Goal: Task Accomplishment & Management: Use online tool/utility

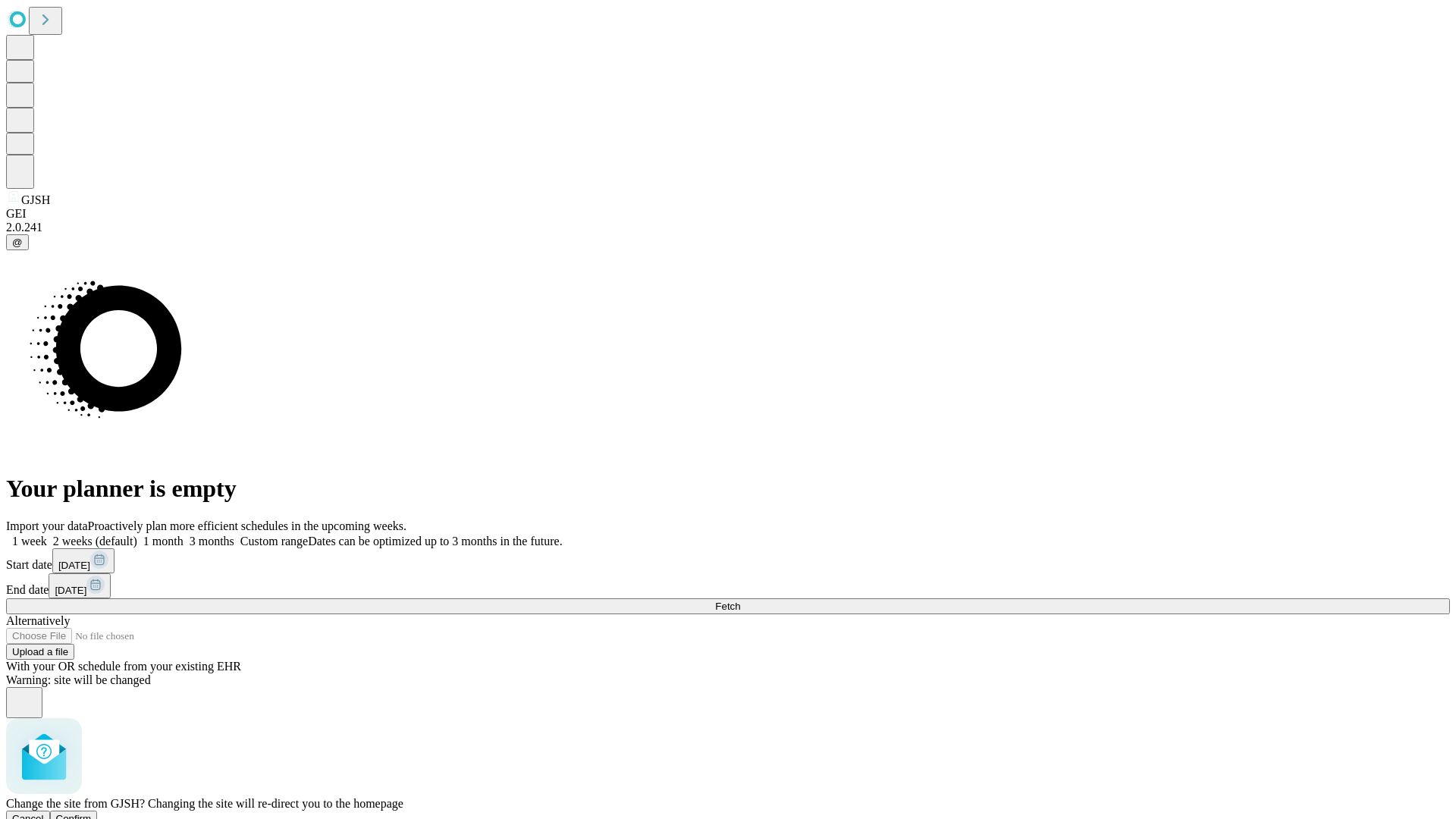
click at [92, 813] on span "Confirm" at bounding box center [74, 818] width 36 height 11
click at [47, 534] on label "1 week" at bounding box center [27, 540] width 41 height 13
click at [740, 601] on span "Fetch" at bounding box center [727, 606] width 25 height 11
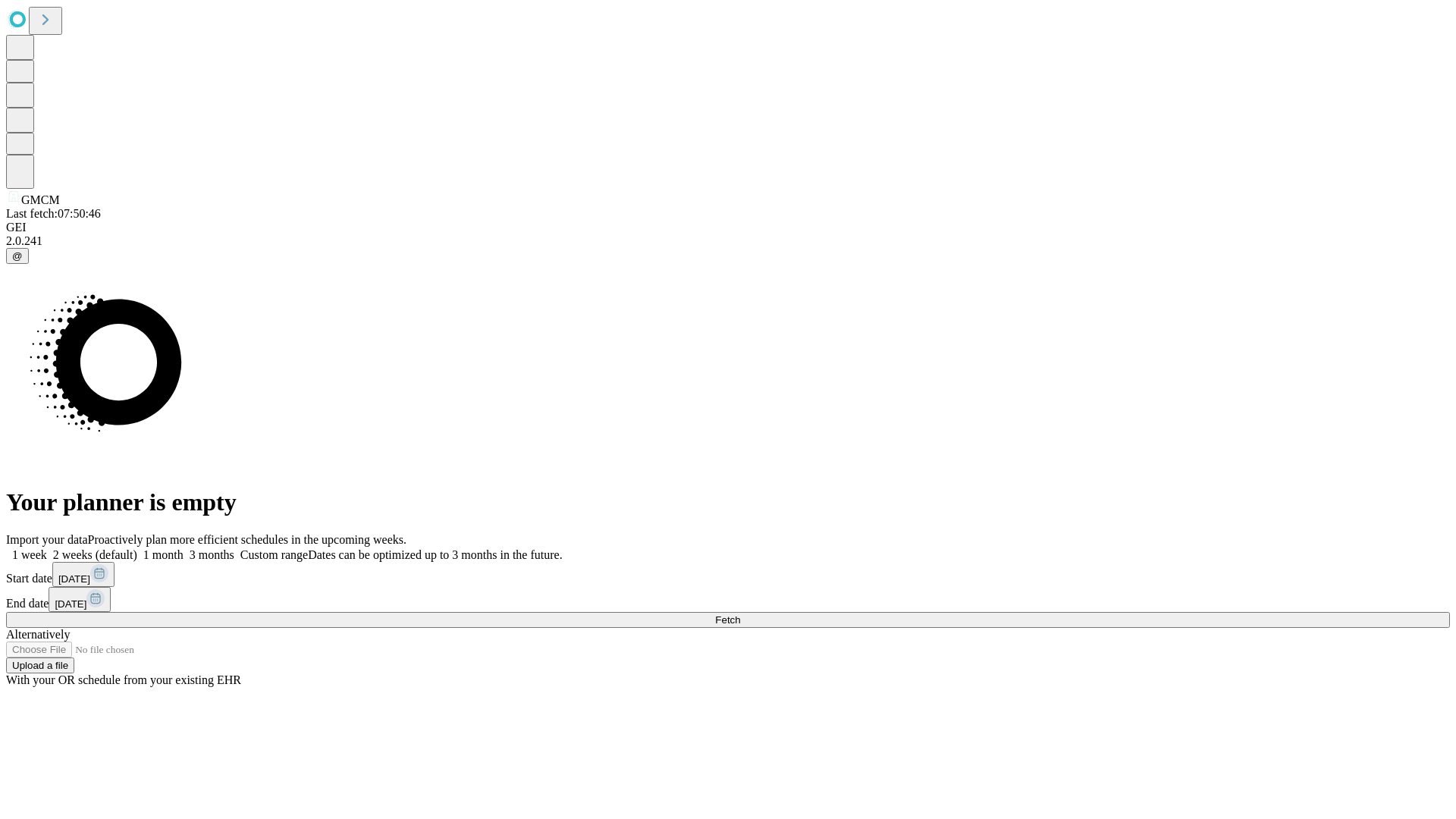
click at [47, 548] on label "1 week" at bounding box center [27, 554] width 41 height 13
click at [740, 614] on span "Fetch" at bounding box center [727, 620] width 25 height 11
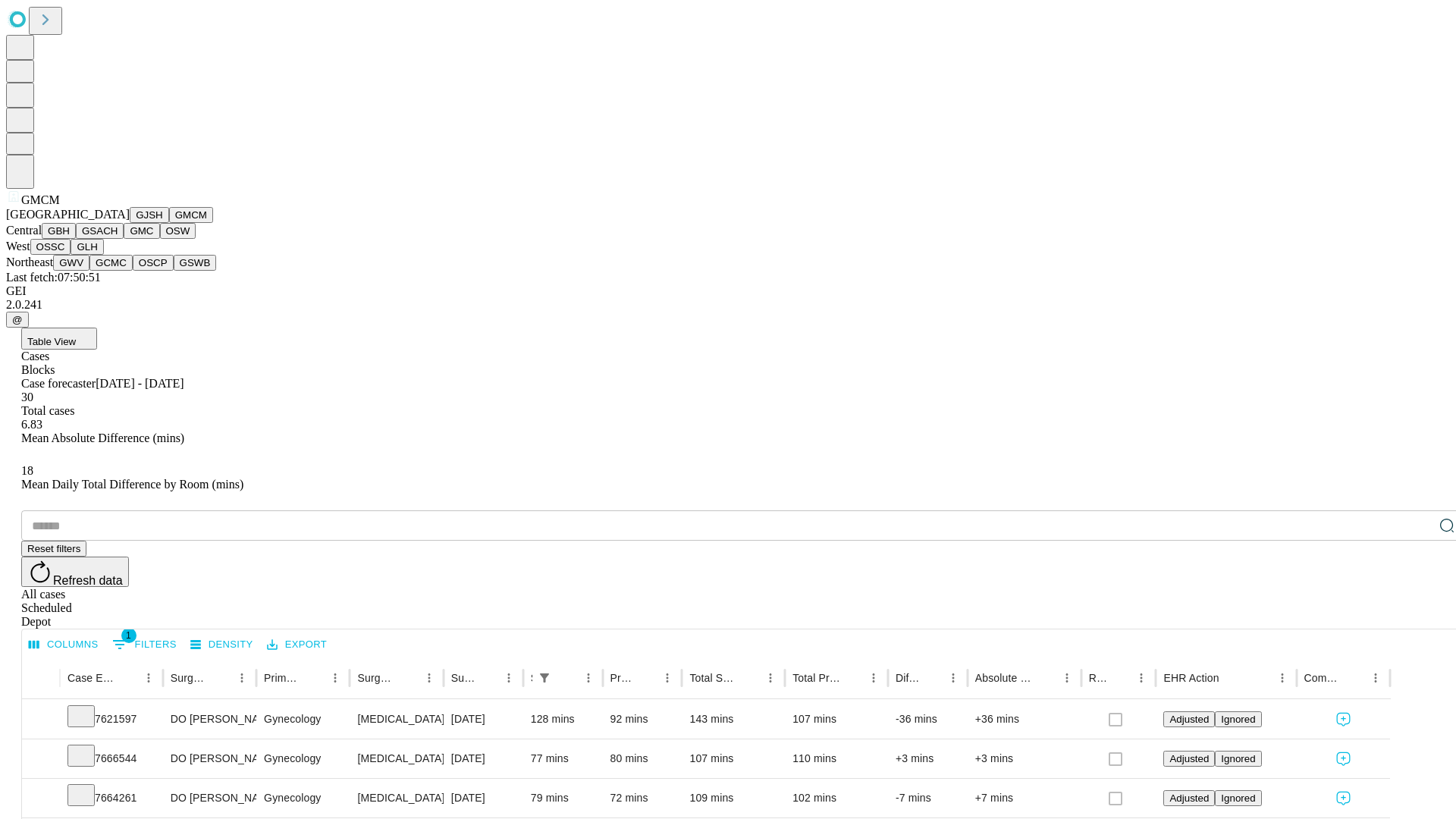
click at [76, 239] on button "GBH" at bounding box center [59, 231] width 34 height 16
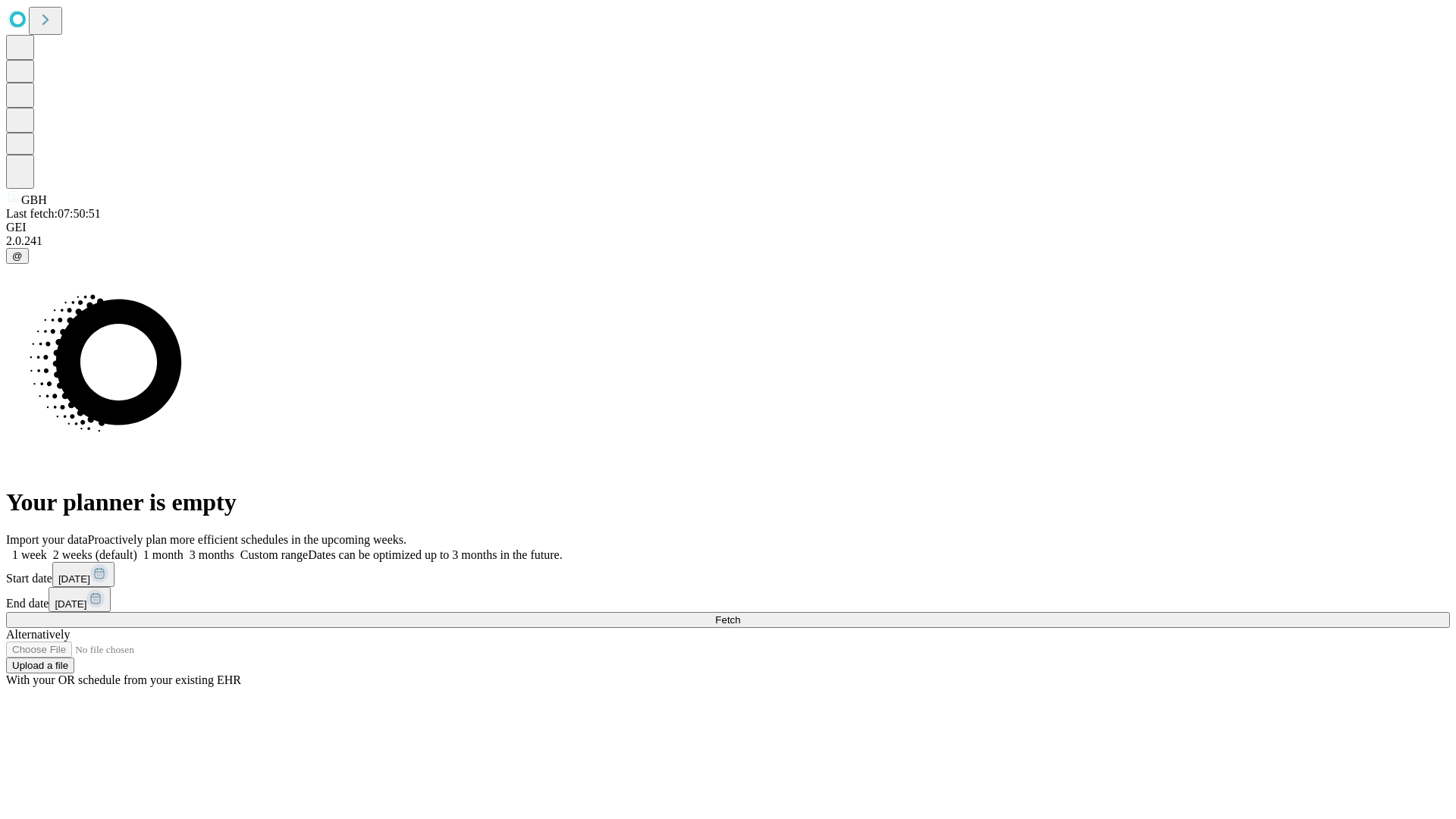
click at [47, 548] on label "1 week" at bounding box center [27, 554] width 41 height 13
click at [740, 614] on span "Fetch" at bounding box center [727, 620] width 25 height 11
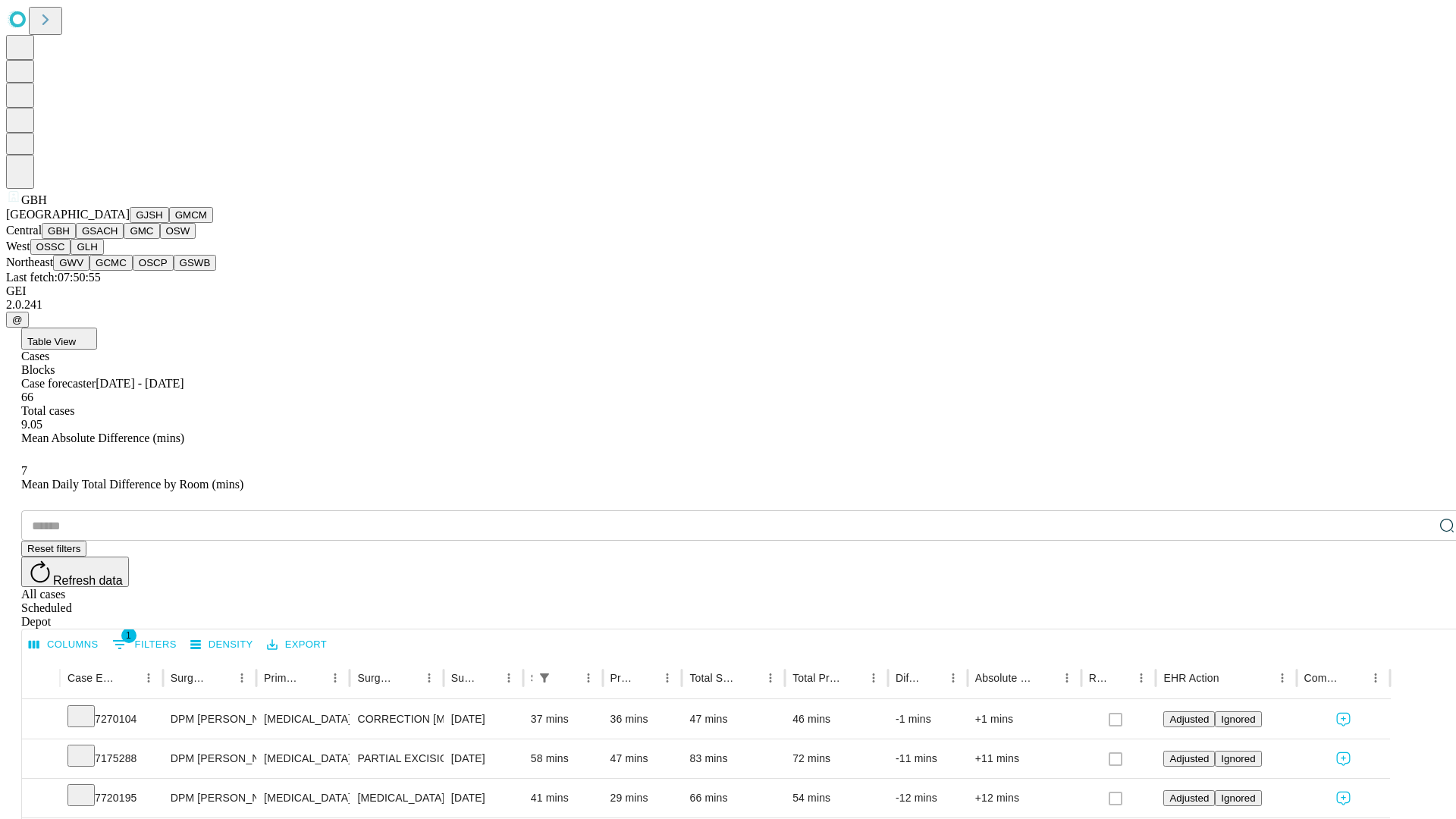
click at [118, 239] on button "GSACH" at bounding box center [99, 231] width 48 height 16
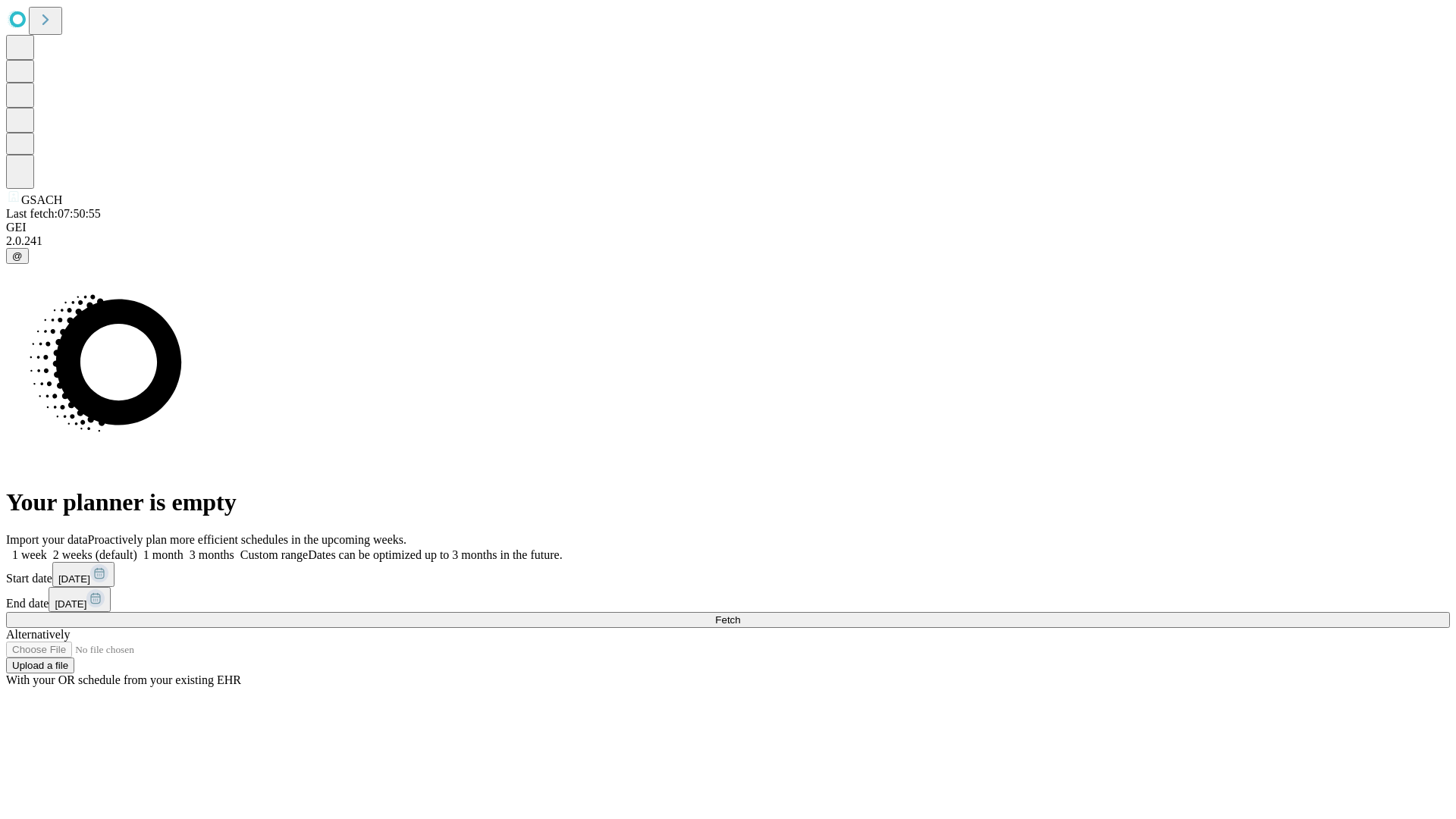
click at [740, 614] on span "Fetch" at bounding box center [727, 620] width 25 height 11
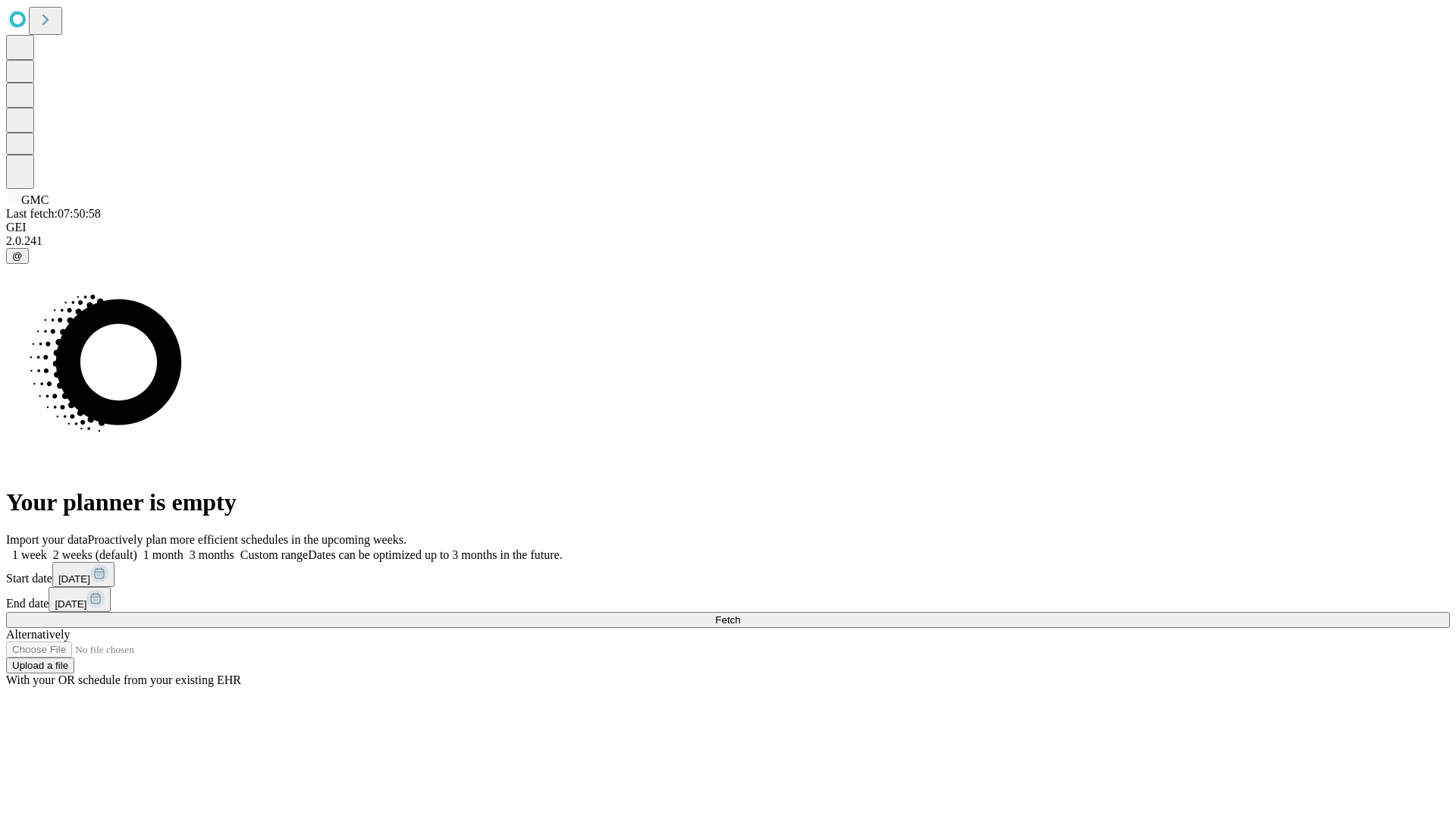
click at [47, 548] on label "1 week" at bounding box center [27, 554] width 41 height 13
click at [740, 614] on span "Fetch" at bounding box center [727, 620] width 25 height 11
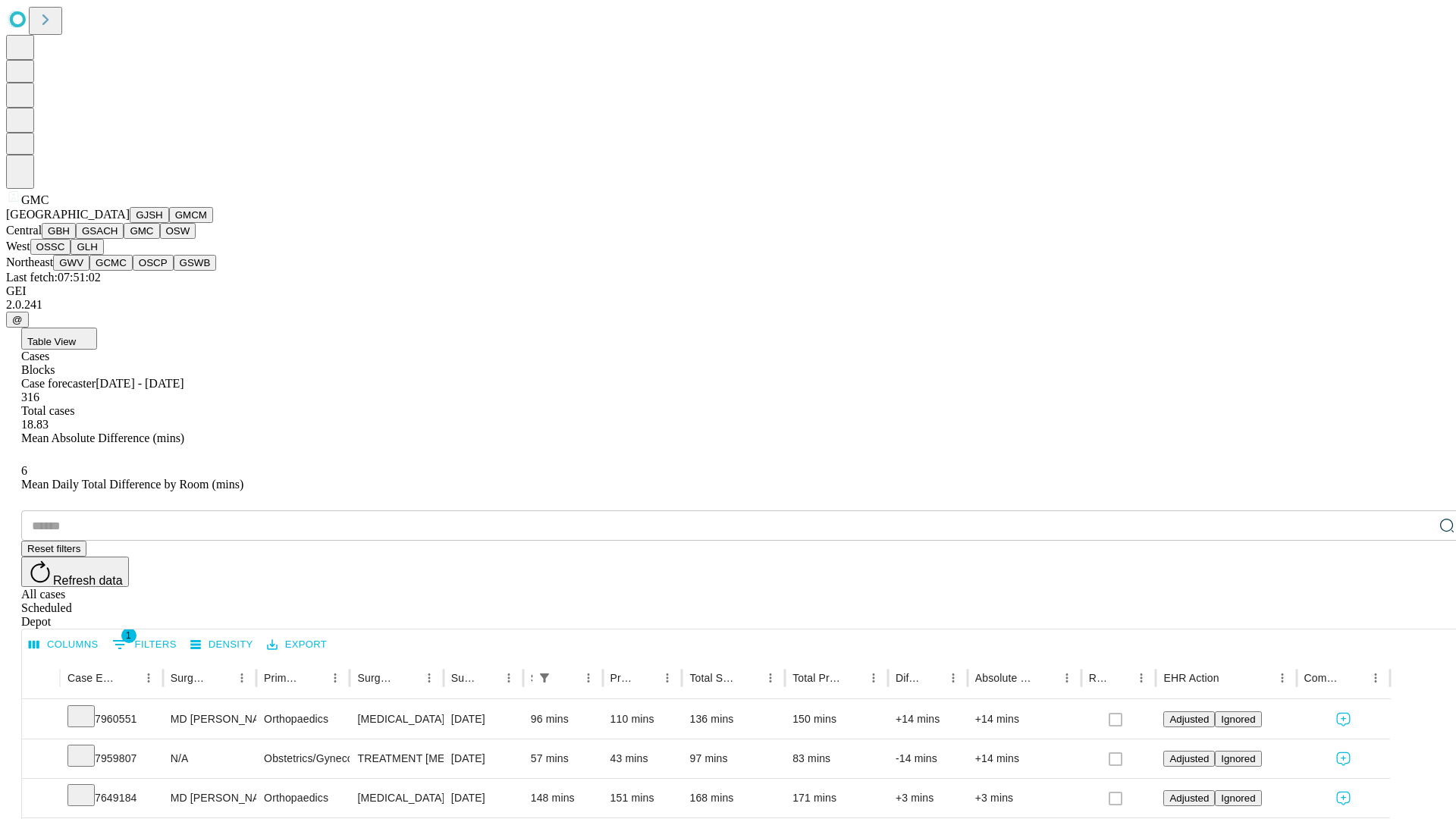
click at [160, 239] on button "OSW" at bounding box center [179, 231] width 37 height 16
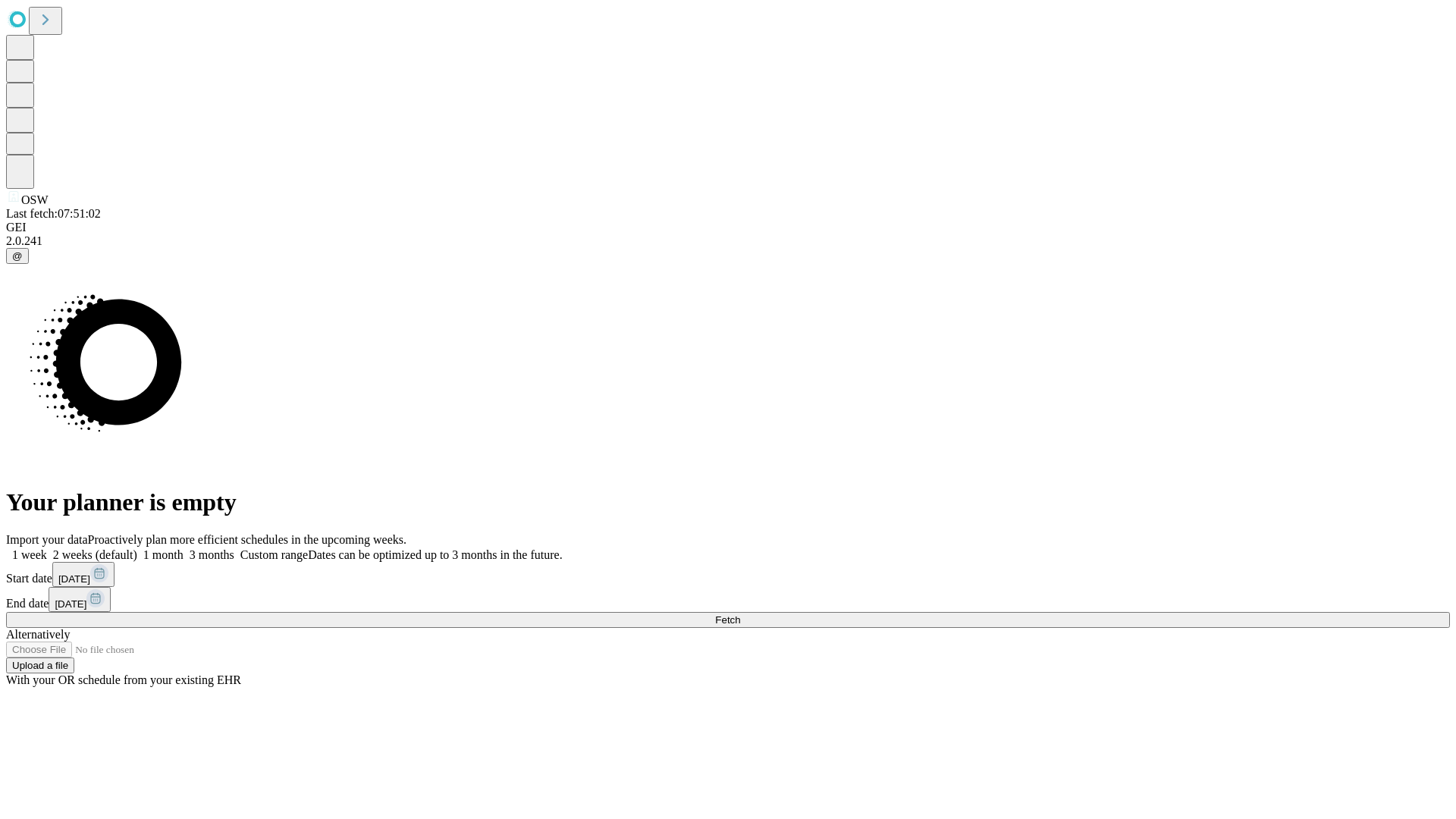
click at [740, 614] on span "Fetch" at bounding box center [727, 620] width 25 height 11
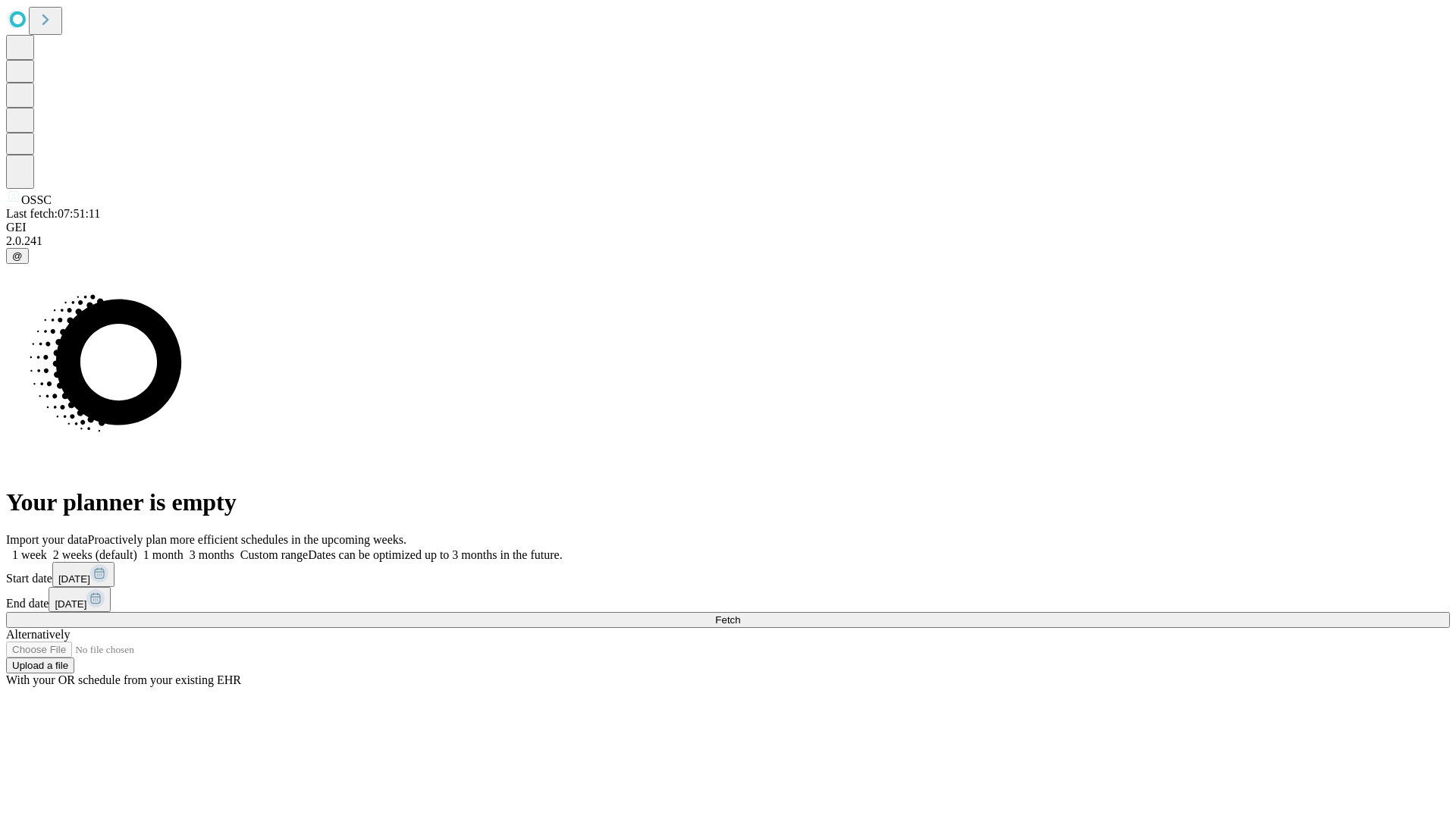
click at [47, 548] on label "1 week" at bounding box center [27, 554] width 41 height 13
click at [740, 614] on span "Fetch" at bounding box center [727, 620] width 25 height 11
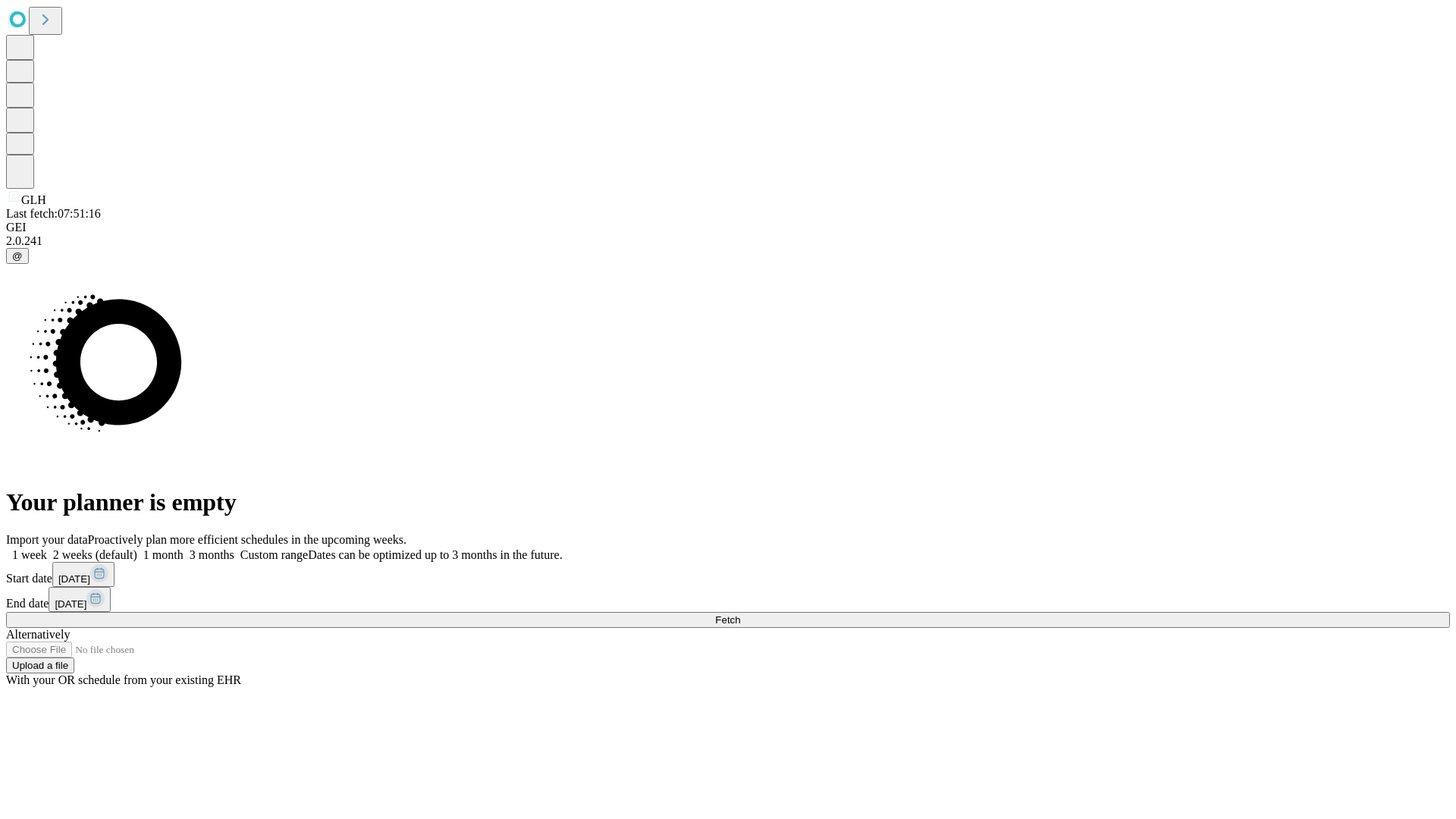
click at [47, 548] on label "1 week" at bounding box center [27, 554] width 41 height 13
click at [740, 614] on span "Fetch" at bounding box center [727, 620] width 25 height 11
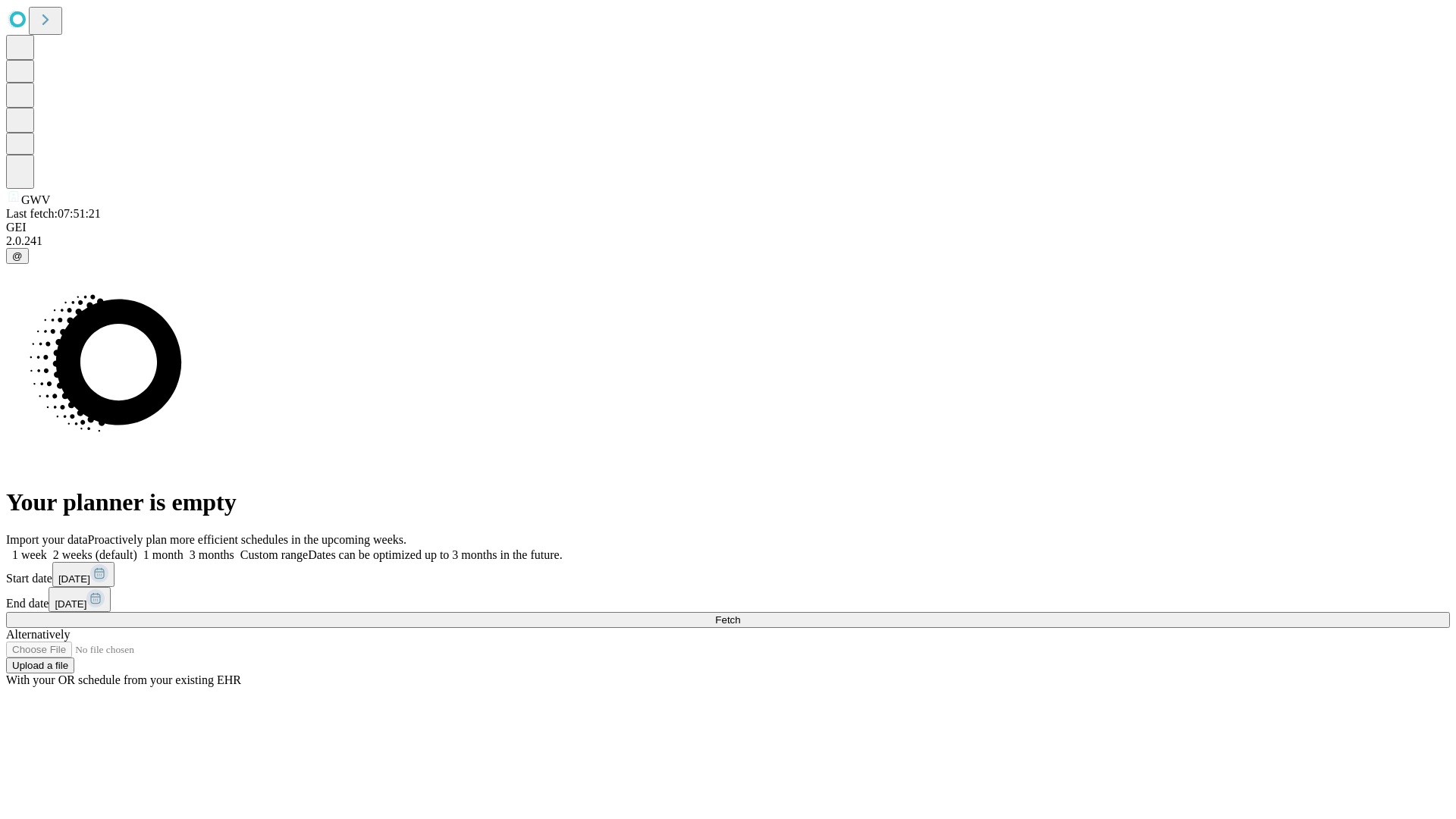
click at [740, 614] on span "Fetch" at bounding box center [727, 620] width 25 height 11
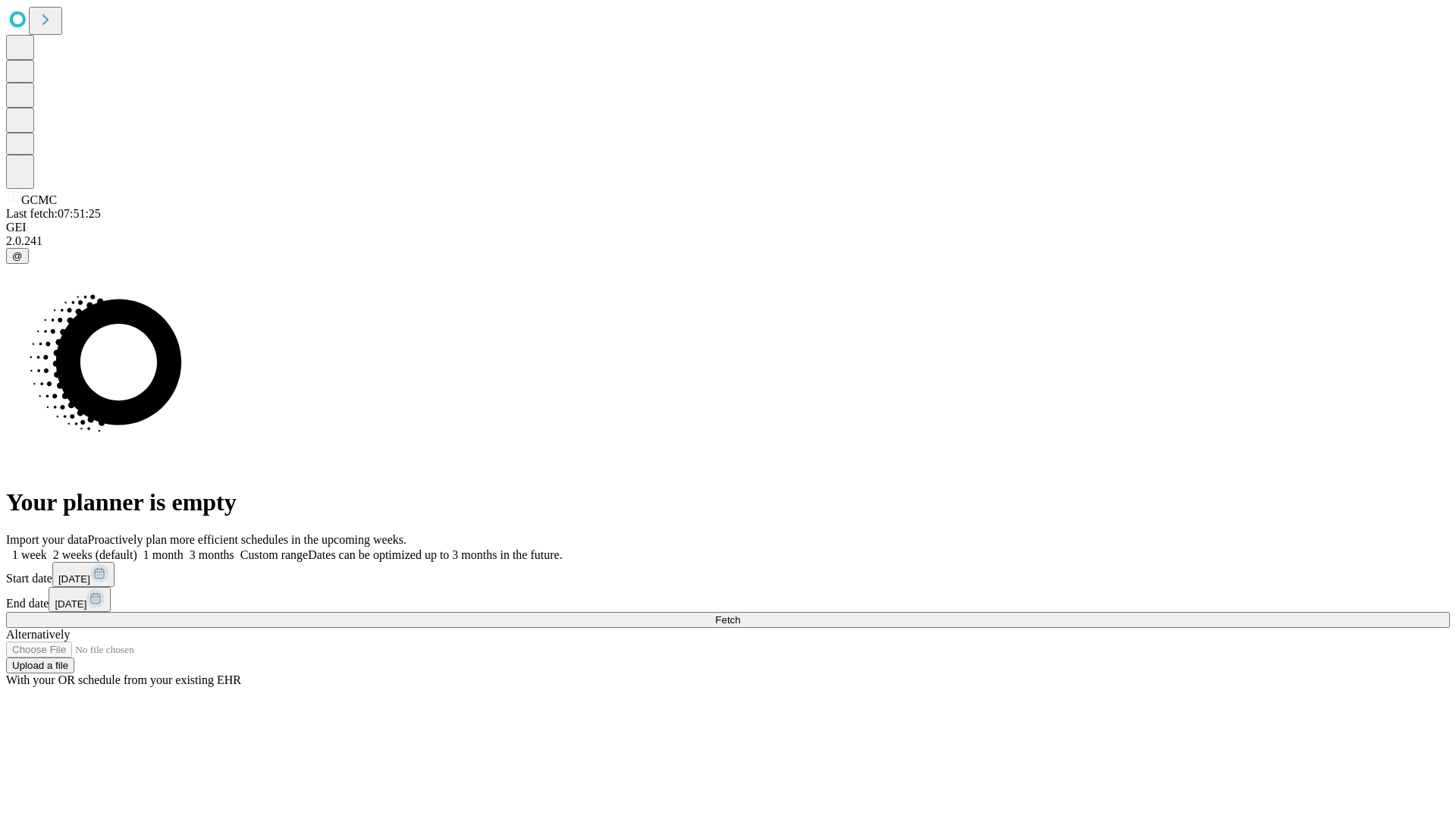
click at [47, 548] on label "1 week" at bounding box center [27, 554] width 41 height 13
click at [740, 614] on span "Fetch" at bounding box center [727, 620] width 25 height 11
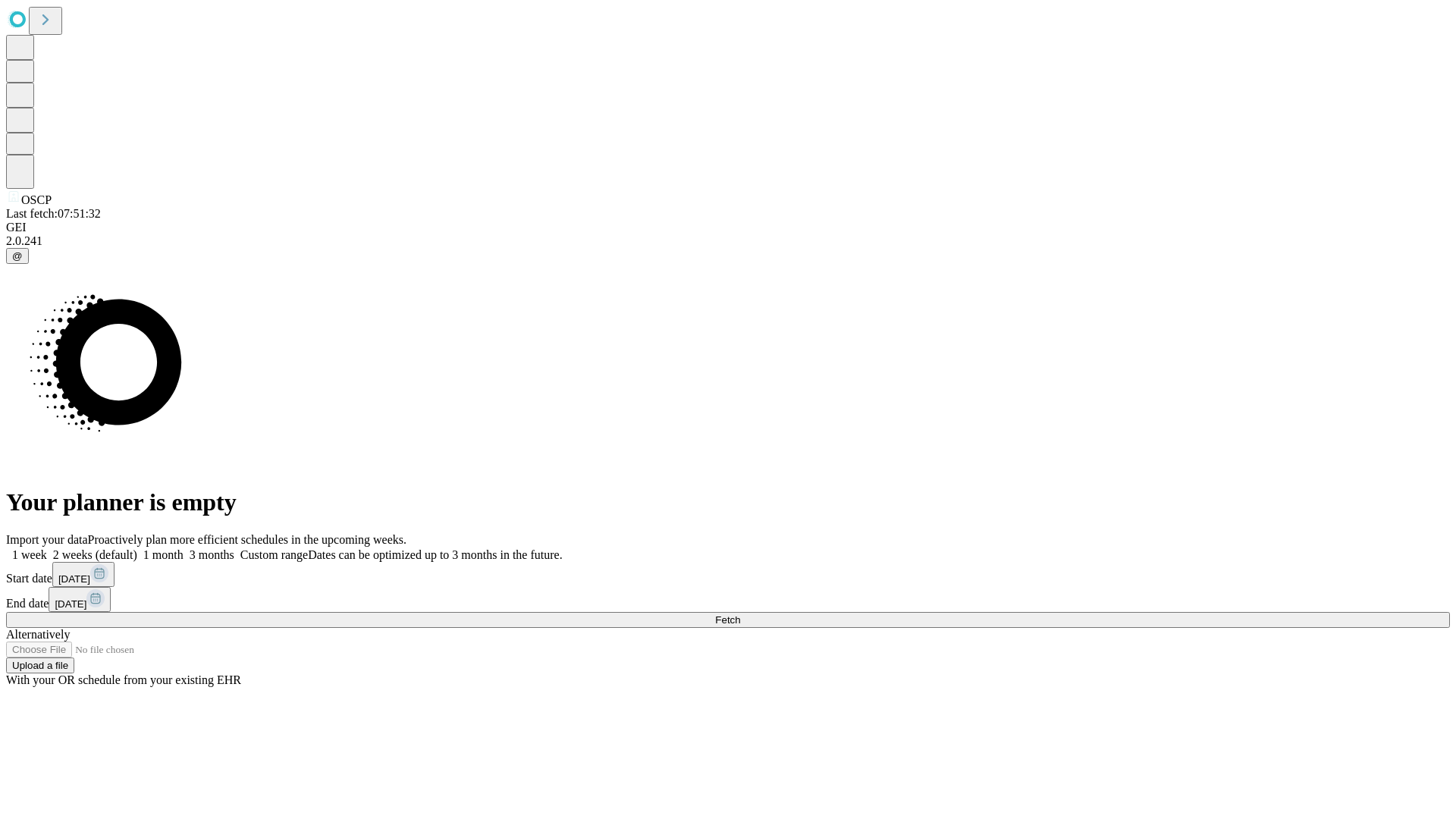
click at [47, 548] on label "1 week" at bounding box center [27, 554] width 41 height 13
click at [740, 614] on span "Fetch" at bounding box center [727, 620] width 25 height 11
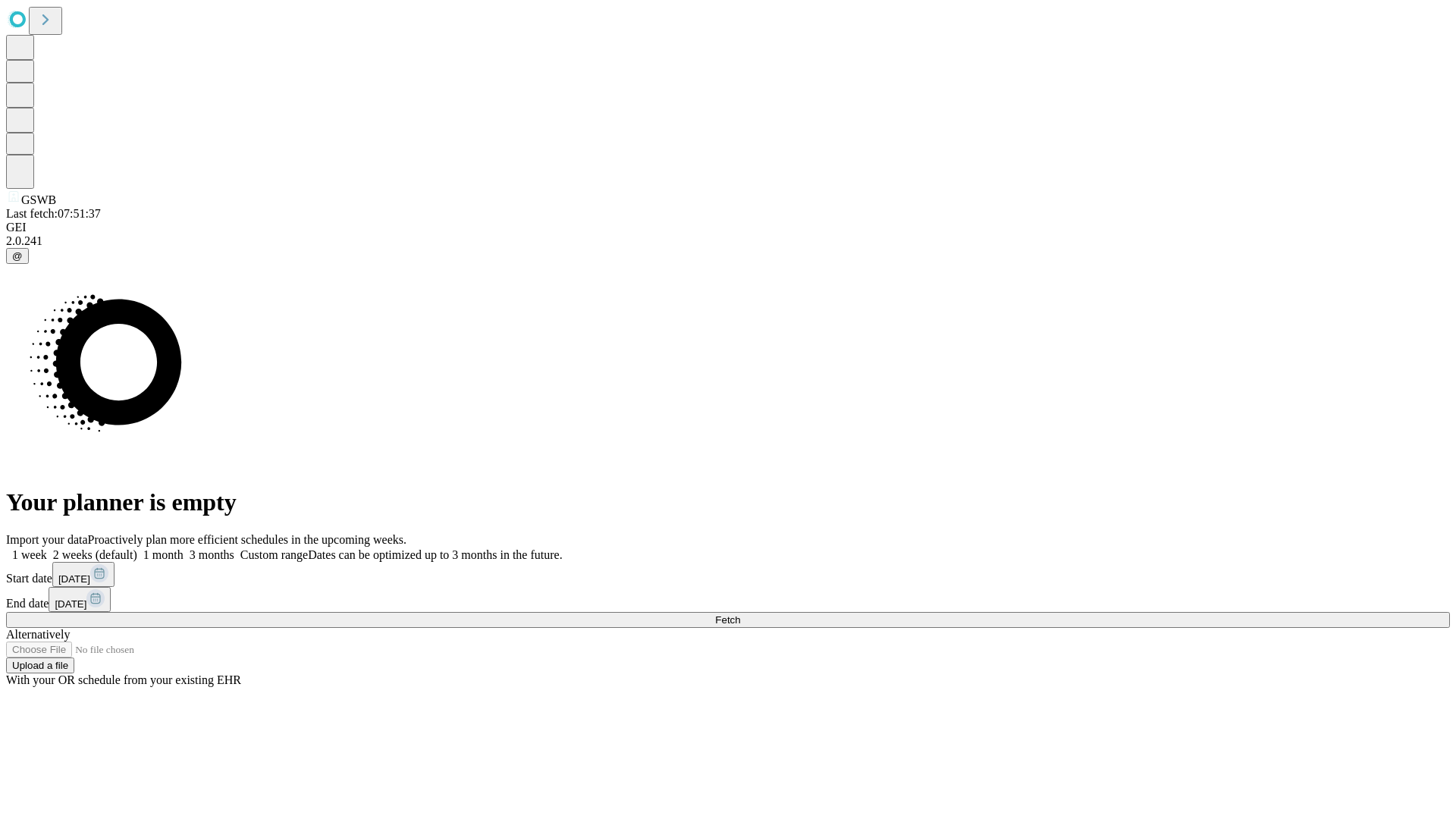
click at [740, 614] on span "Fetch" at bounding box center [727, 620] width 25 height 11
